Goal: Find specific page/section: Find specific page/section

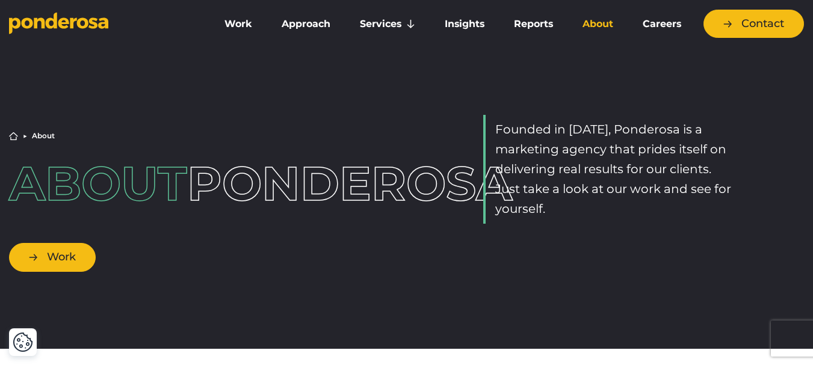
click at [76, 243] on link "Work" at bounding box center [52, 257] width 87 height 28
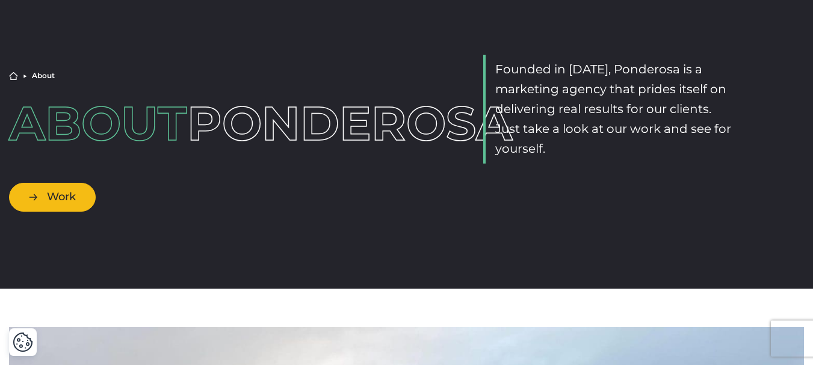
scroll to position [60, 0]
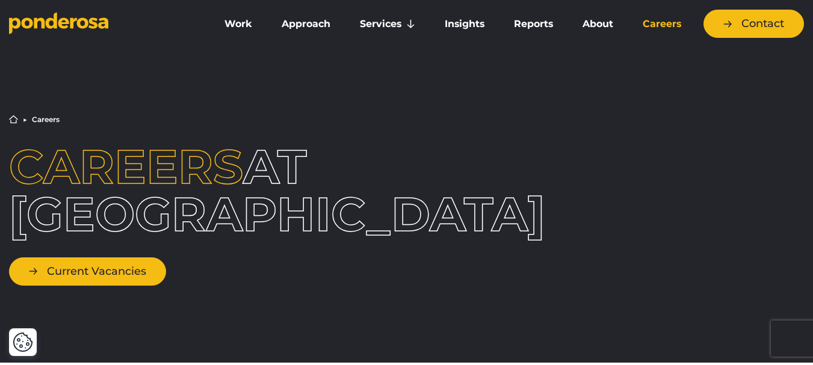
click at [64, 274] on link "Current Vacancies" at bounding box center [87, 271] width 157 height 28
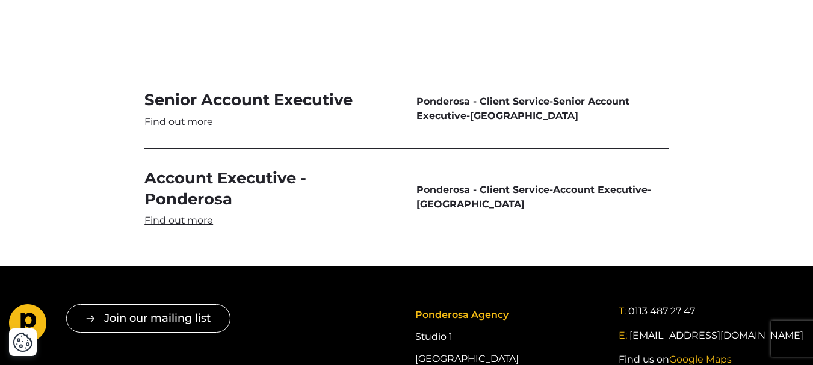
scroll to position [3826, 0]
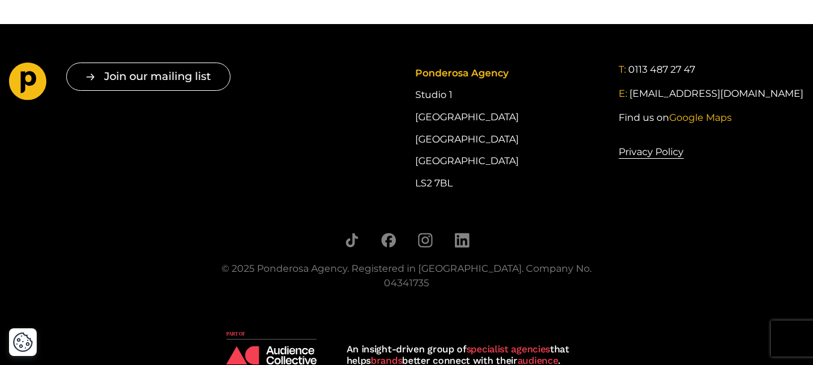
click at [266, 331] on img at bounding box center [271, 347] width 90 height 33
